Goal: Task Accomplishment & Management: Complete application form

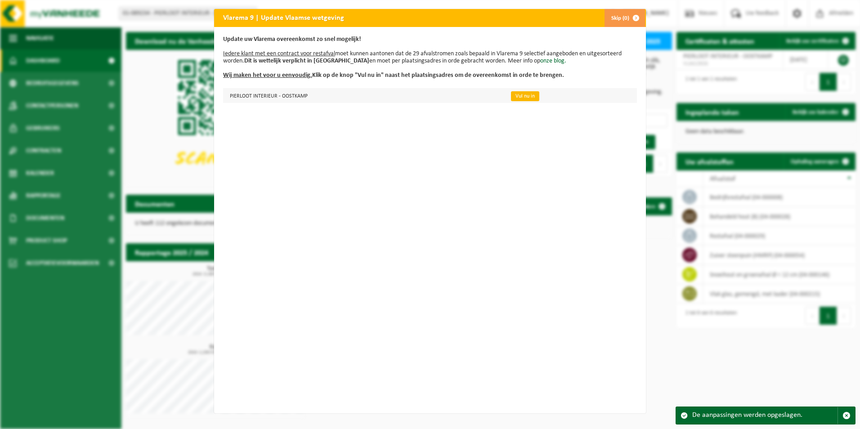
click at [511, 95] on link "Vul nu in" at bounding box center [525, 96] width 28 height 10
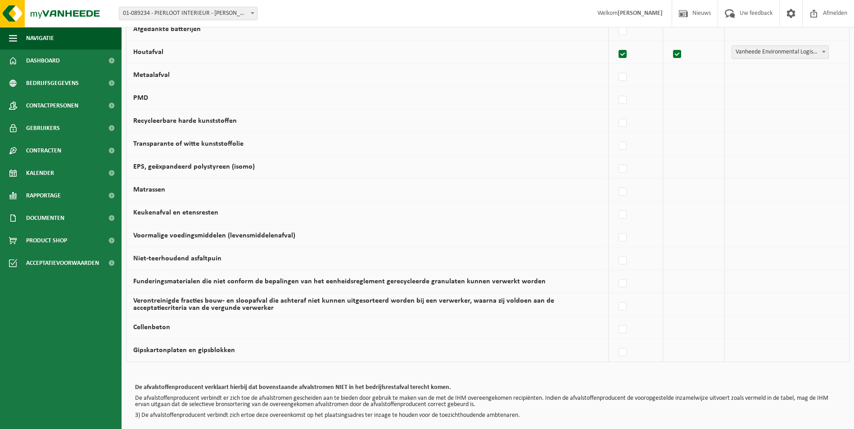
scroll to position [504, 0]
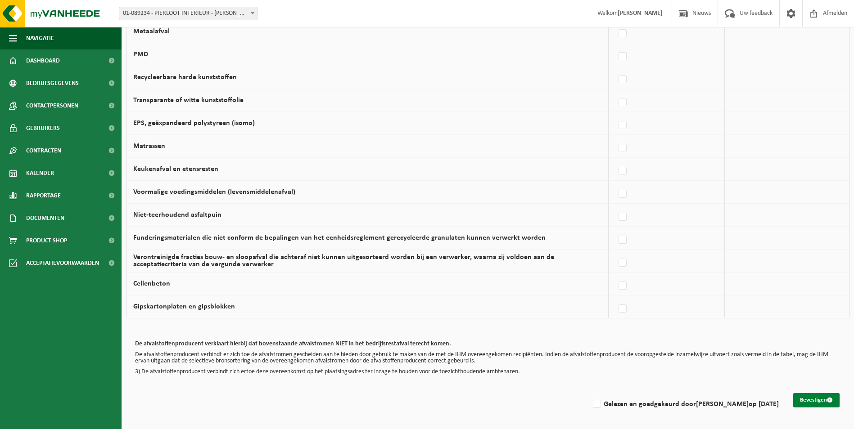
click at [811, 399] on button "Bevestigen" at bounding box center [816, 400] width 46 height 14
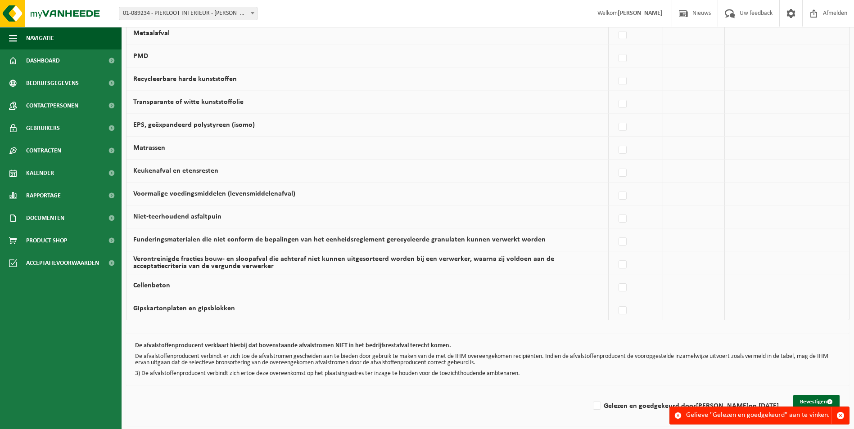
scroll to position [504, 0]
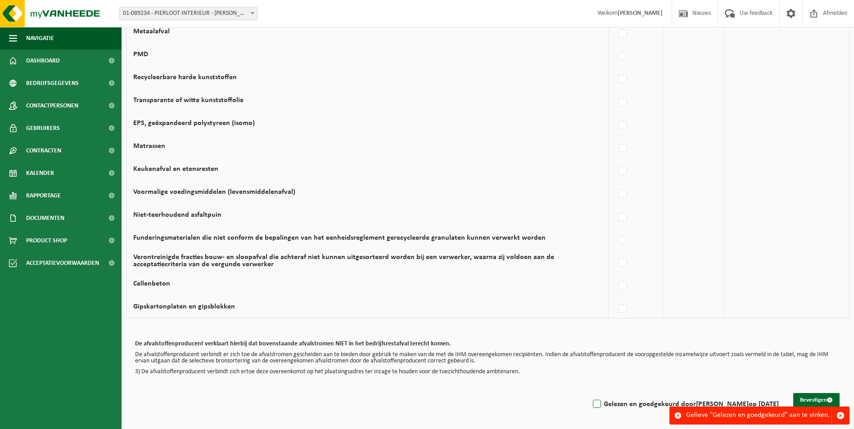
click at [599, 402] on label "Gelezen en goedgekeurd door Alain Pierloot op 29/08/25" at bounding box center [685, 404] width 188 height 13
click at [589, 393] on input "Gelezen en goedgekeurd door Alain Pierloot op 29/08/25" at bounding box center [589, 393] width 0 height 0
checkbox input "true"
click at [812, 399] on button "Bevestigen" at bounding box center [816, 400] width 46 height 14
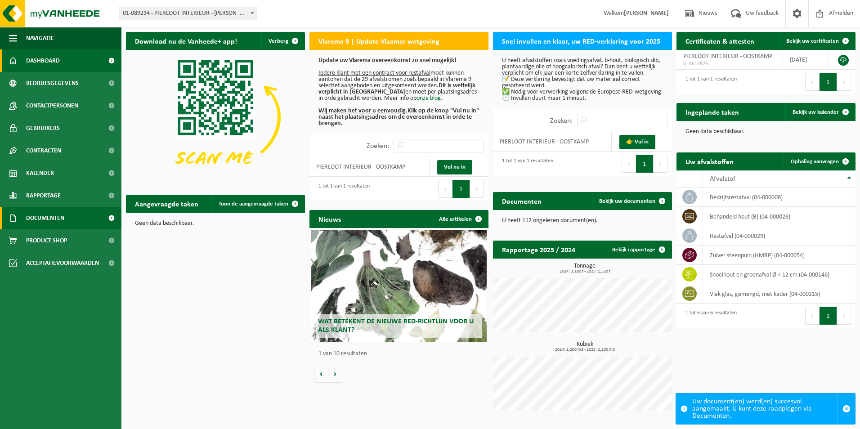
click at [45, 217] on span "Documenten" at bounding box center [45, 218] width 38 height 22
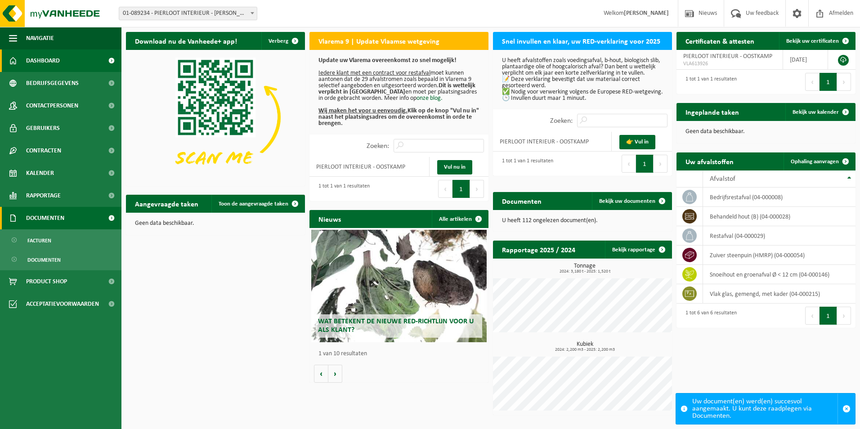
click at [45, 217] on span "Documenten" at bounding box center [45, 218] width 38 height 22
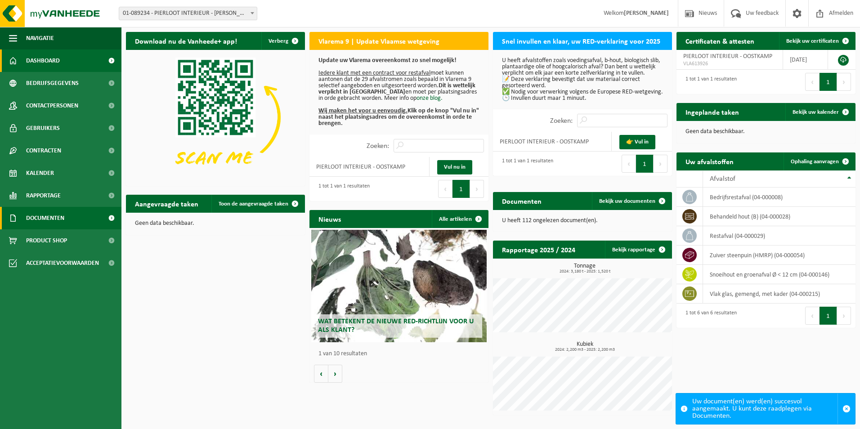
click at [45, 216] on span "Documenten" at bounding box center [45, 218] width 38 height 22
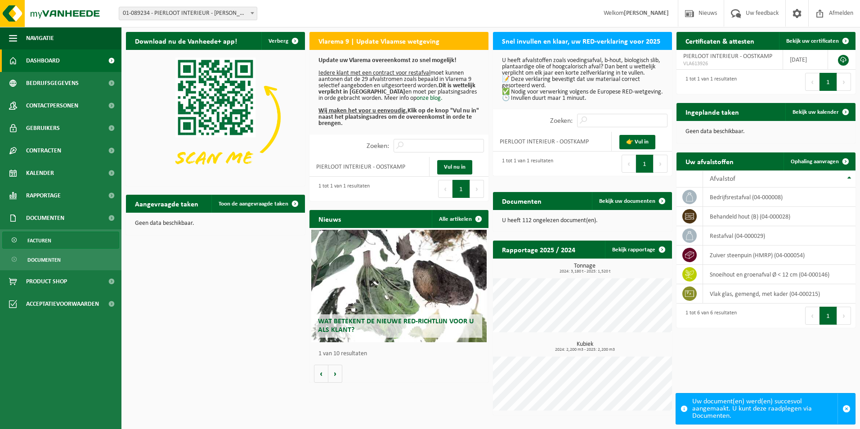
click at [40, 242] on span "Facturen" at bounding box center [39, 240] width 24 height 17
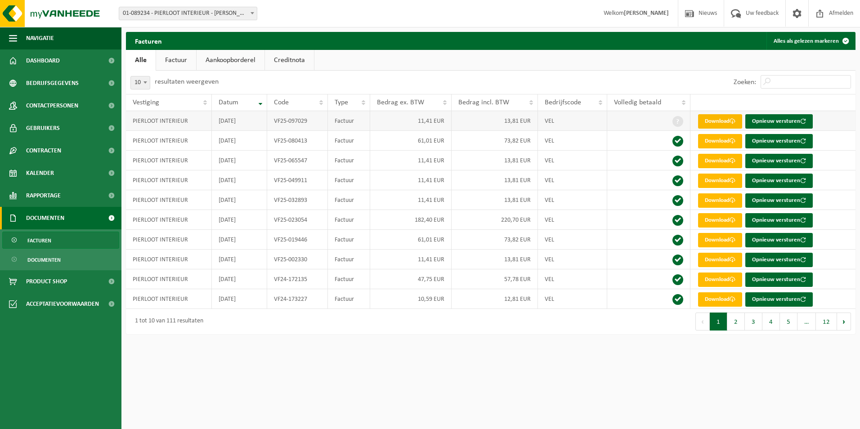
click at [710, 121] on link "Download" at bounding box center [720, 121] width 44 height 14
